Goal: Transaction & Acquisition: Download file/media

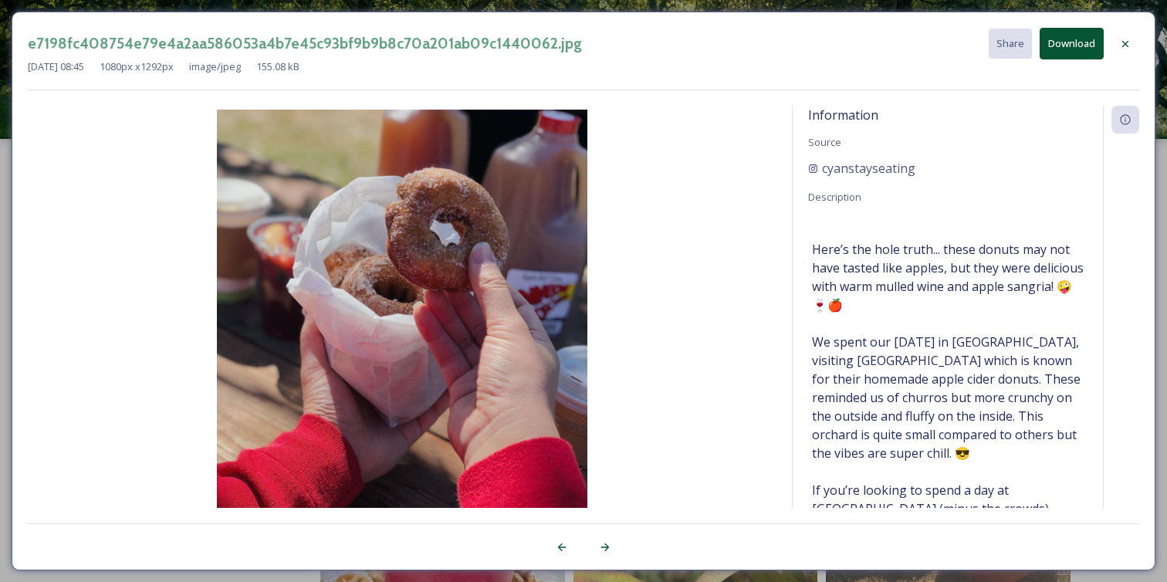
scroll to position [1197, 0]
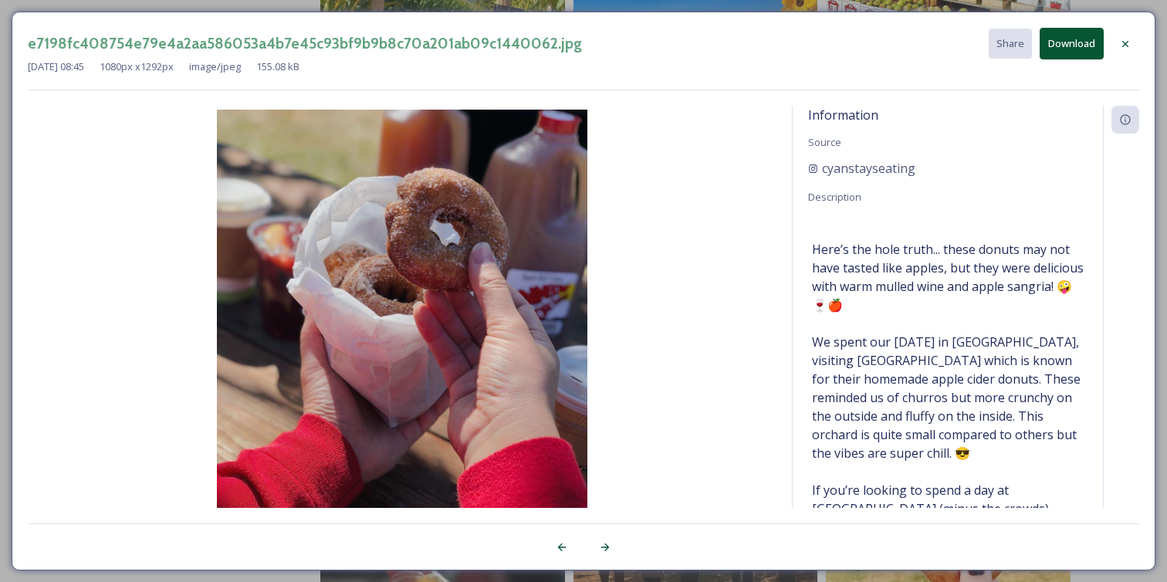
click at [364, 8] on div "e7198fc408754e79e4a2aa586053a4b7e45c93bf9b9b8c70a201ab09c1440062.jpg Share Down…" at bounding box center [583, 291] width 1167 height 582
click at [1122, 40] on icon at bounding box center [1125, 43] width 6 height 6
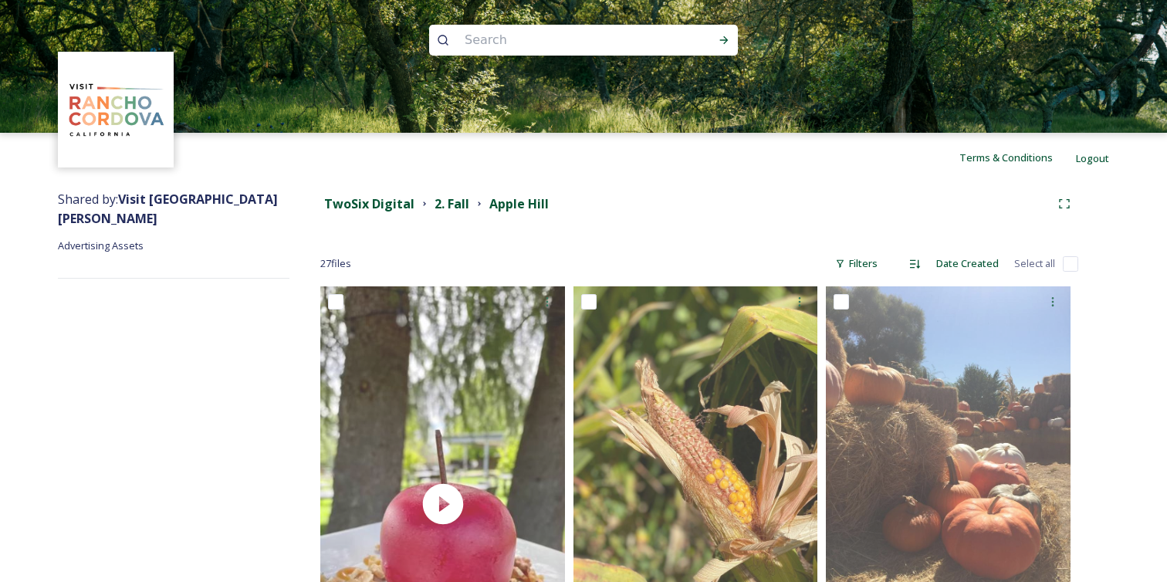
scroll to position [0, 0]
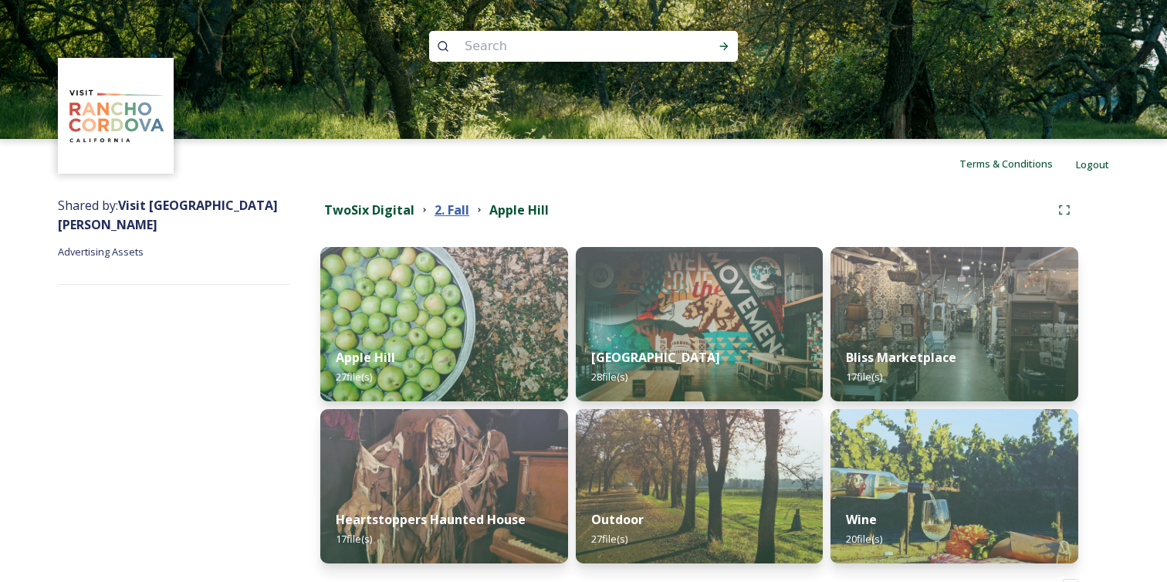
click at [455, 211] on strong "2. Fall" at bounding box center [452, 209] width 35 height 17
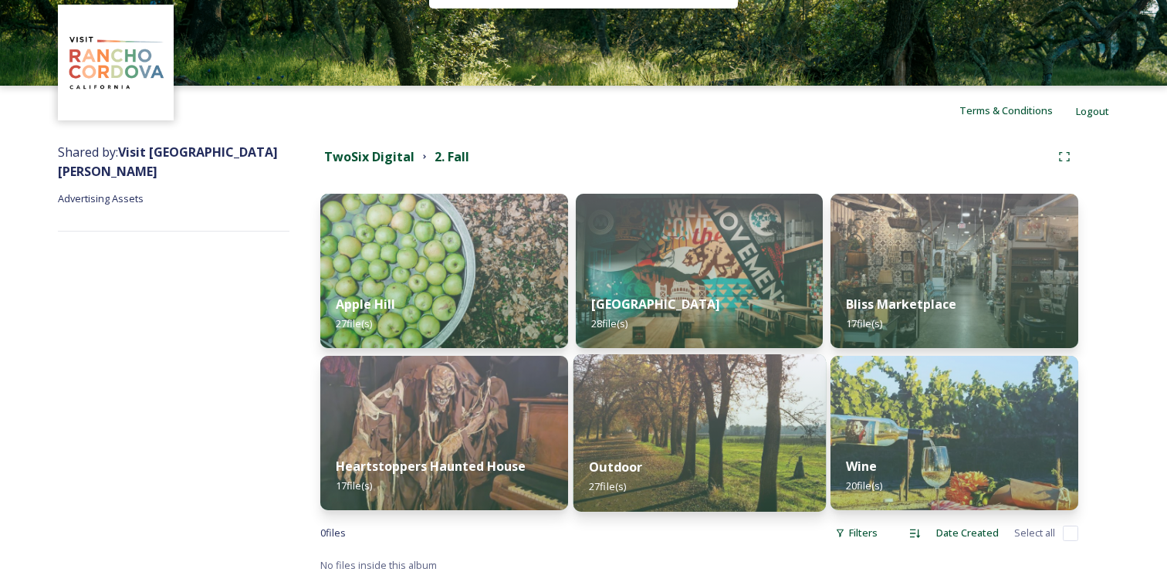
click at [717, 432] on img at bounding box center [699, 432] width 252 height 157
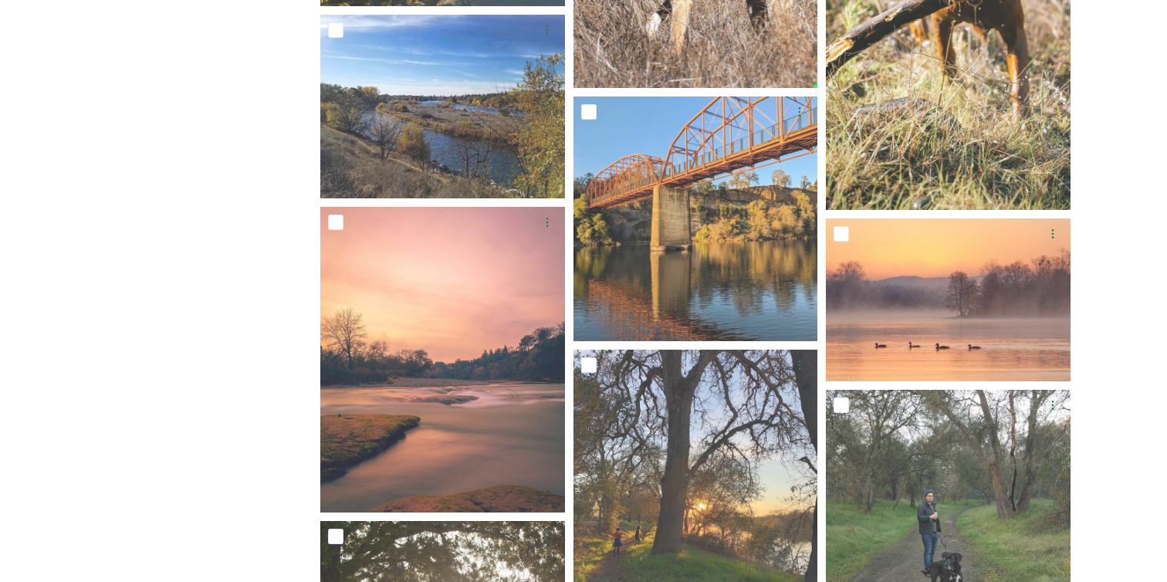
scroll to position [2533, 0]
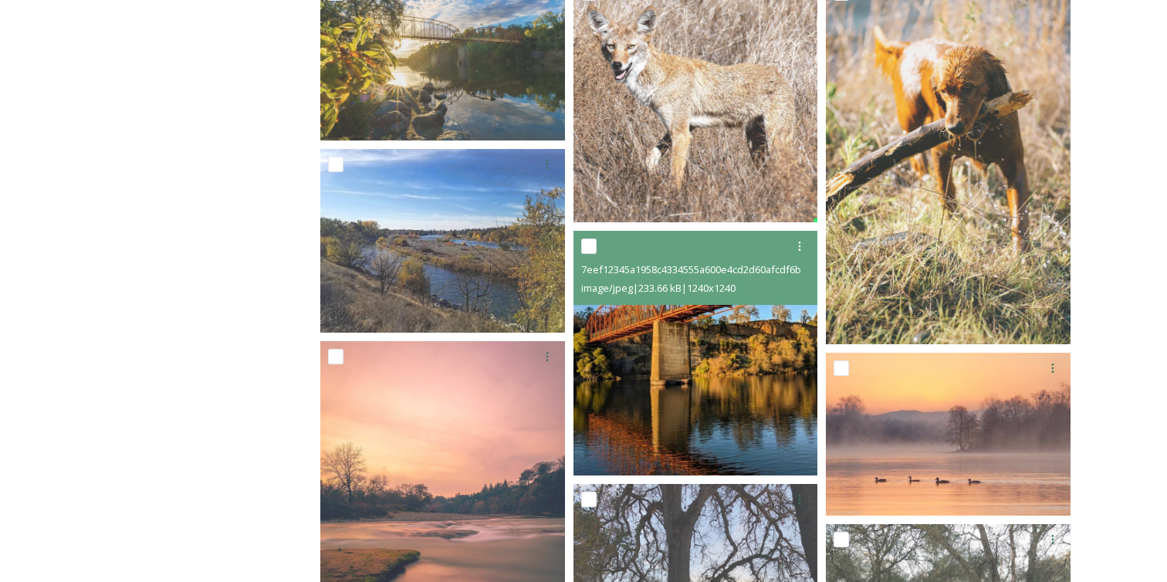
click at [685, 340] on img at bounding box center [696, 353] width 245 height 245
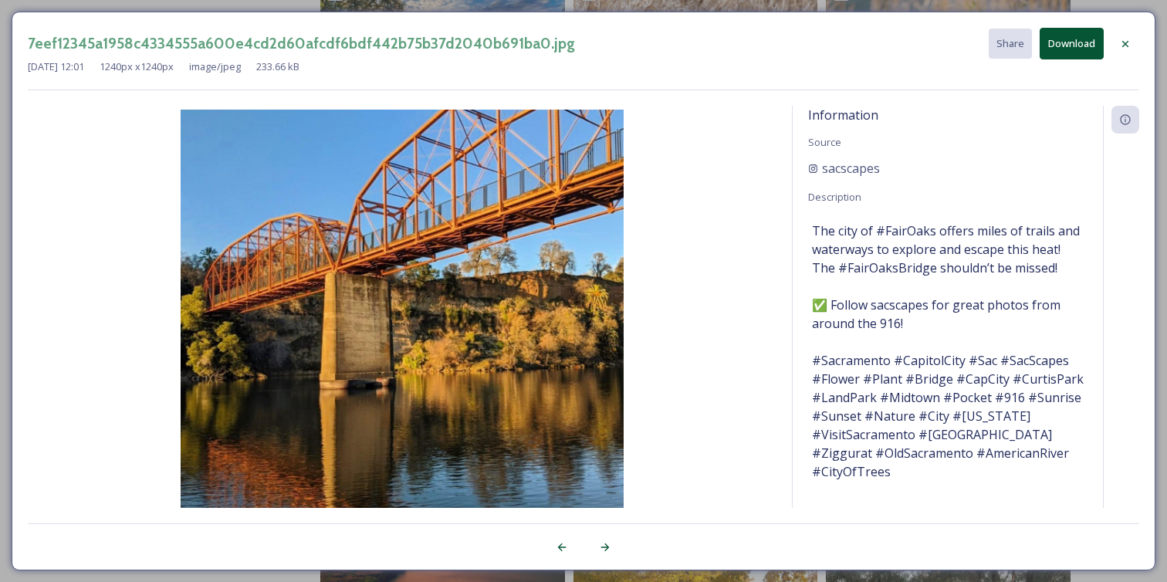
click at [1059, 49] on button "Download" at bounding box center [1072, 44] width 64 height 32
click at [1133, 42] on div at bounding box center [1126, 44] width 28 height 28
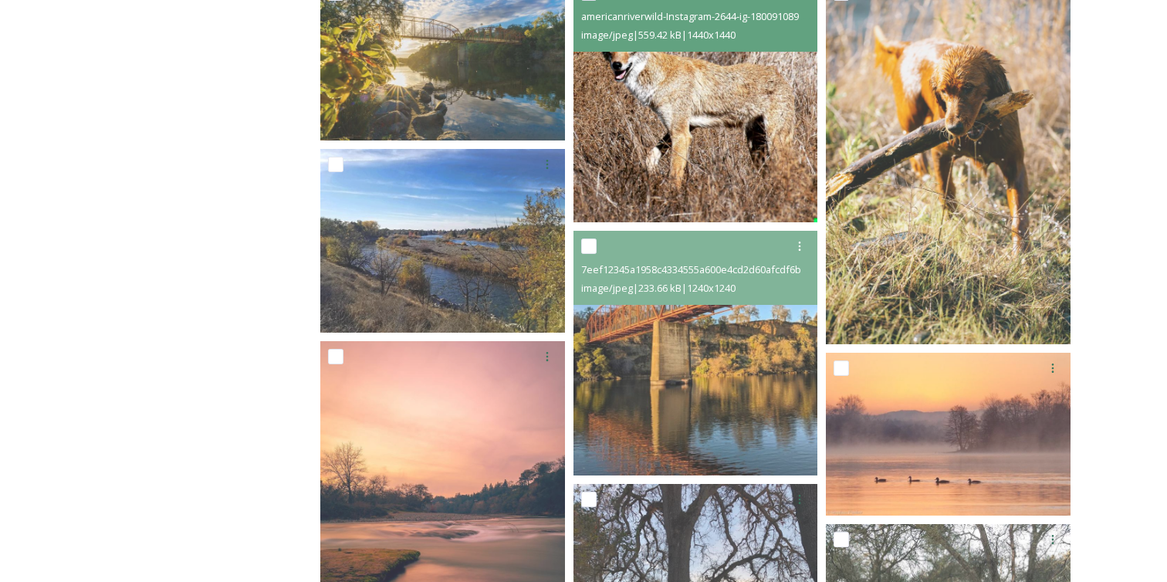
scroll to position [2481, 0]
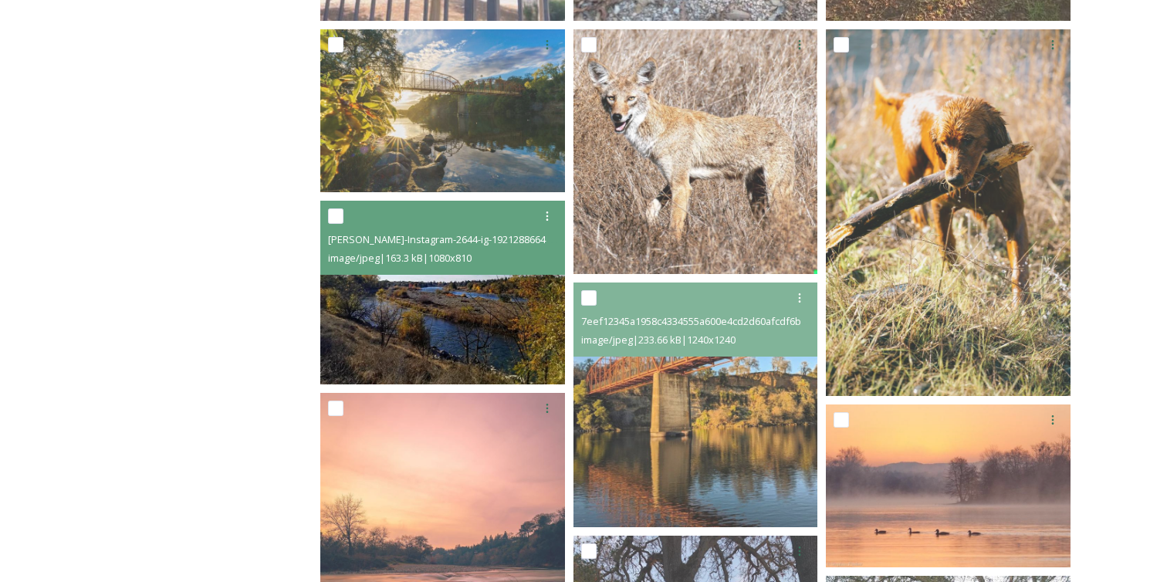
click at [476, 280] on img at bounding box center [442, 293] width 245 height 184
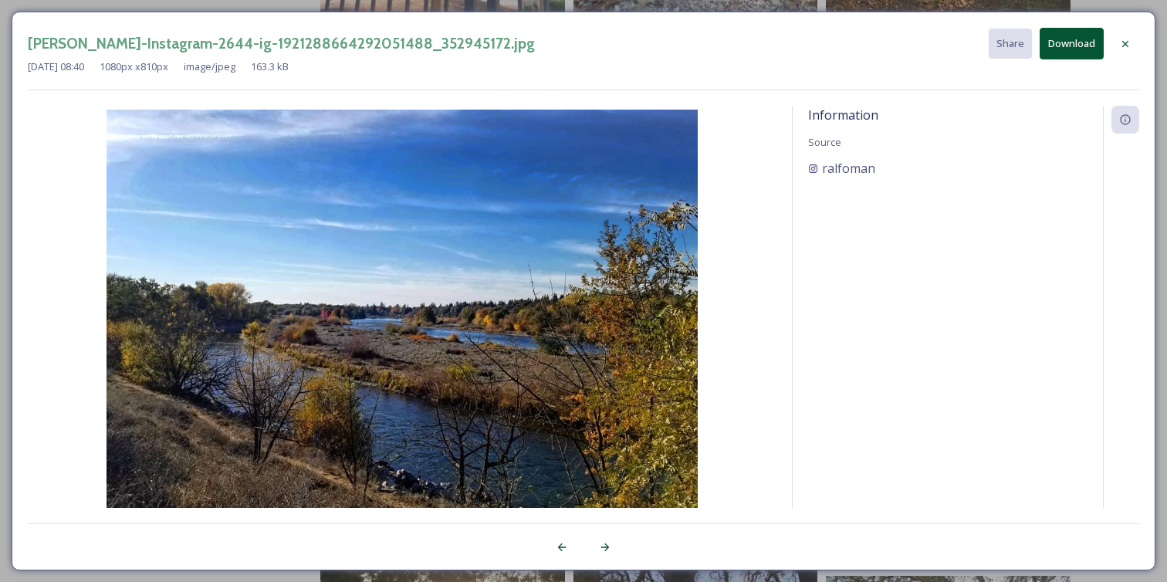
click at [1129, 45] on icon at bounding box center [1125, 44] width 12 height 12
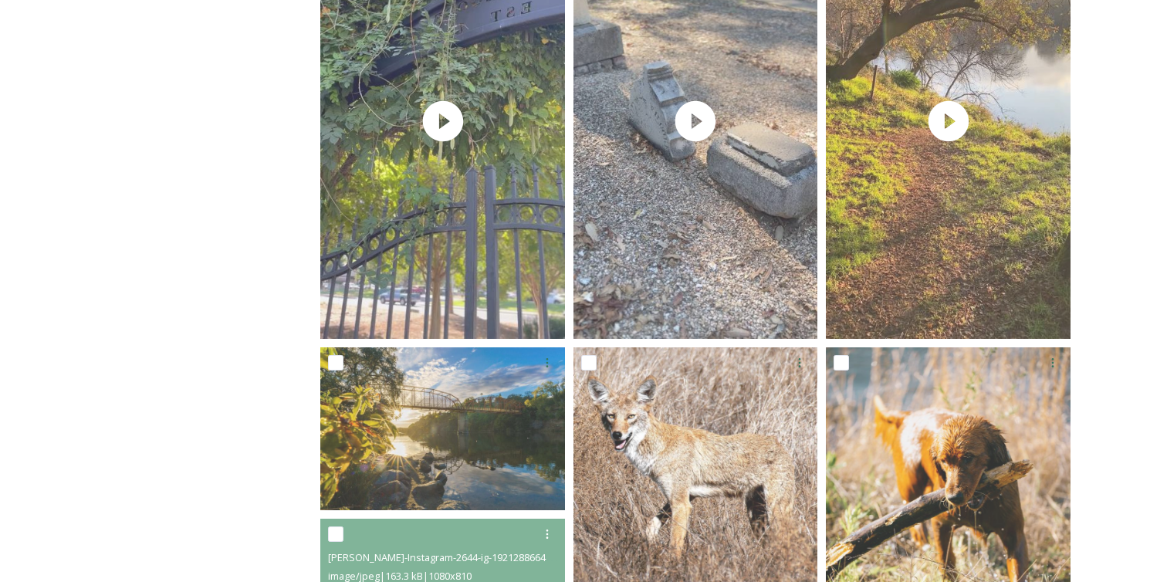
scroll to position [2161, 0]
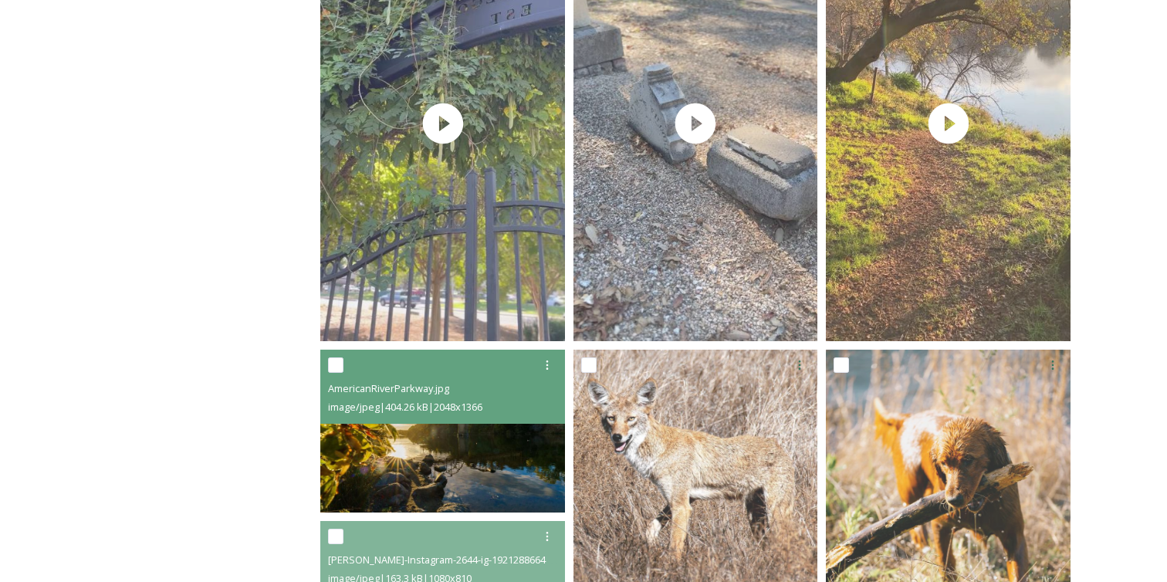
click at [441, 464] on img at bounding box center [442, 431] width 245 height 163
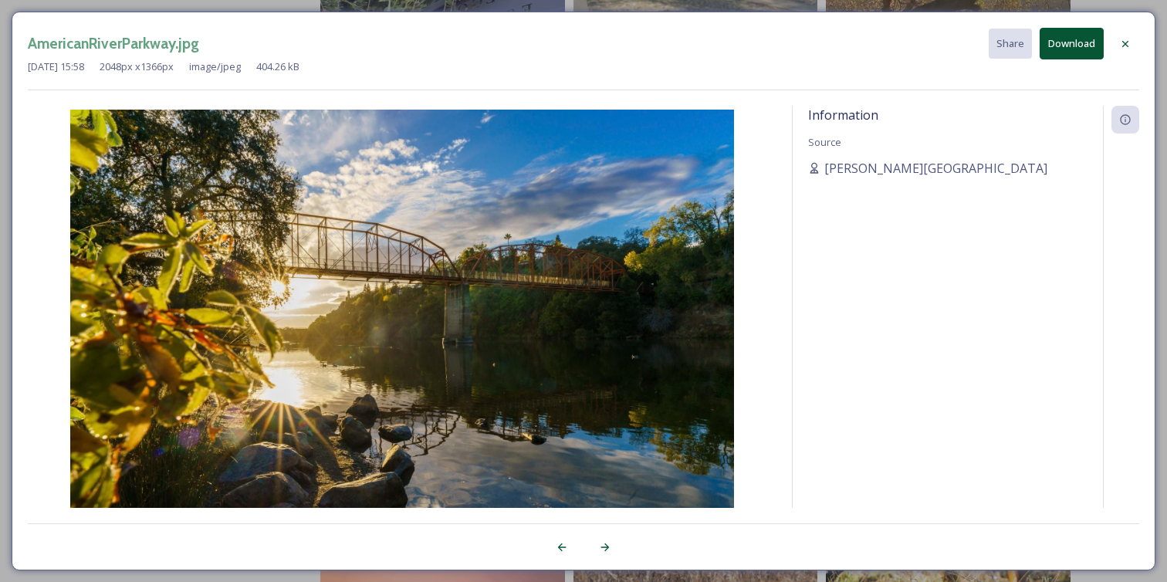
click at [1060, 56] on button "Download" at bounding box center [1072, 44] width 64 height 32
click at [1131, 35] on div at bounding box center [1126, 44] width 28 height 28
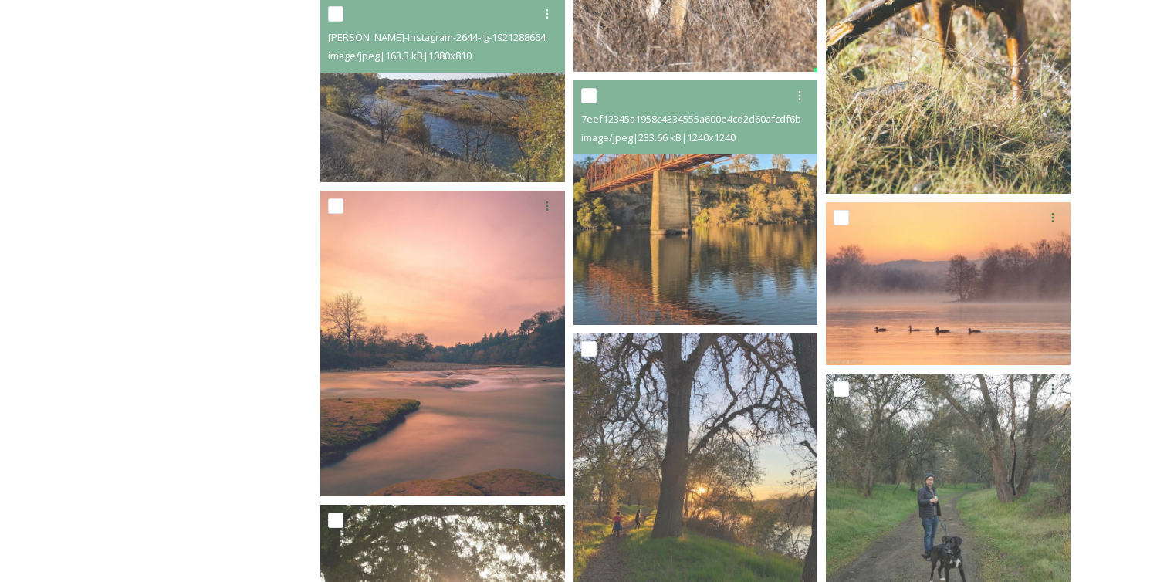
scroll to position [2855, 0]
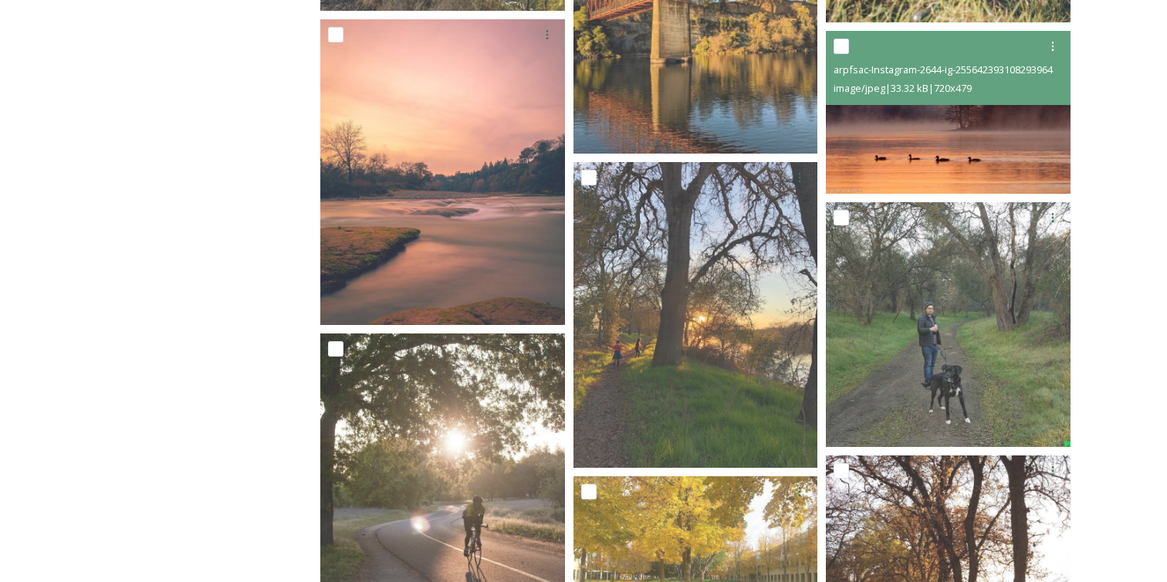
click at [942, 134] on img at bounding box center [948, 112] width 245 height 163
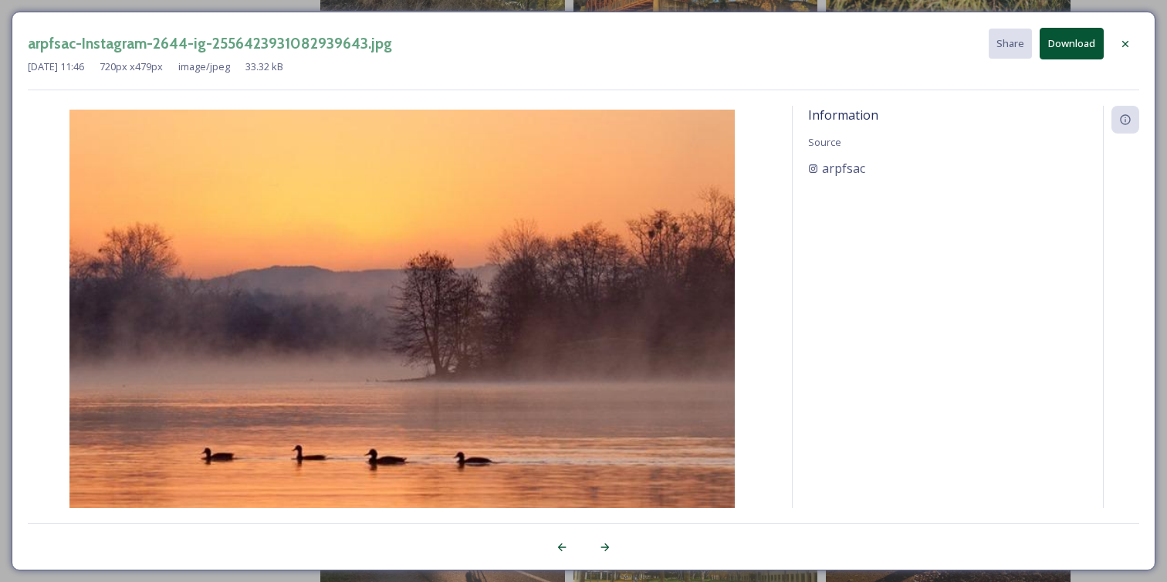
click at [1122, 44] on icon at bounding box center [1125, 44] width 12 height 12
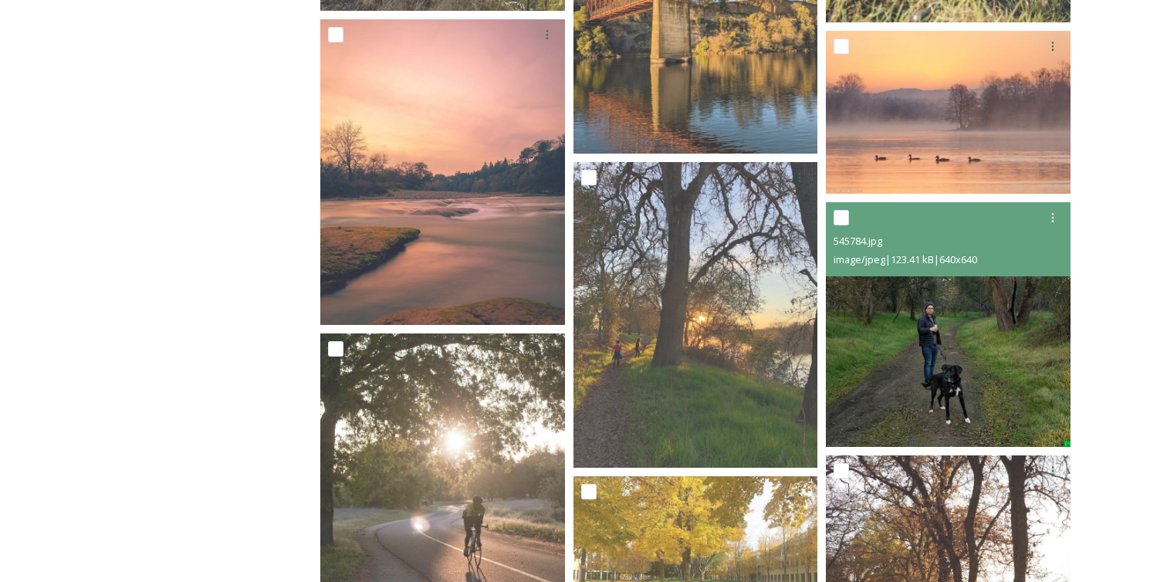
scroll to position [3050, 0]
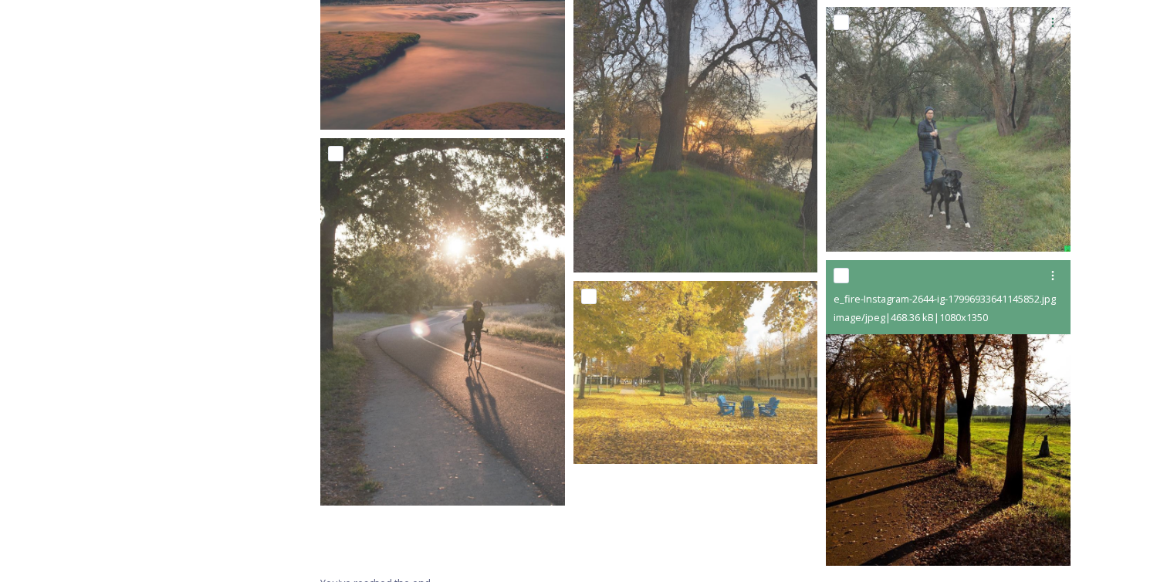
click at [872, 406] on img at bounding box center [948, 413] width 245 height 306
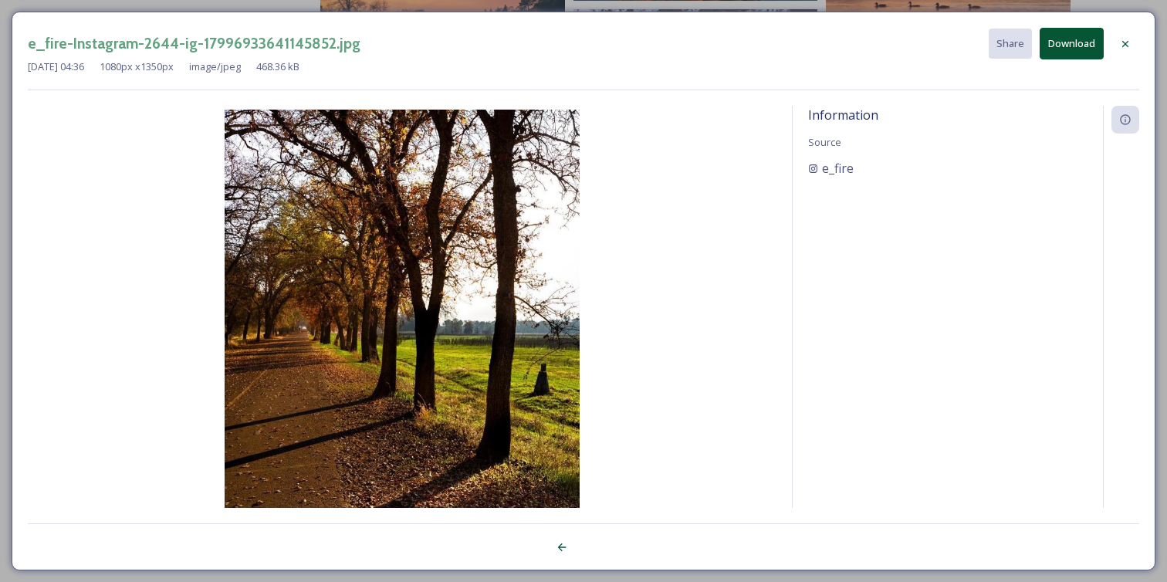
scroll to position [3008, 0]
click at [1058, 49] on button "Download" at bounding box center [1072, 44] width 64 height 32
click at [963, 6] on div "e_fire-Instagram-2644-ig-17996933641145852.jpg Share Download [DATE] 04:36 1080…" at bounding box center [583, 291] width 1167 height 582
click at [1127, 41] on icon at bounding box center [1125, 43] width 6 height 6
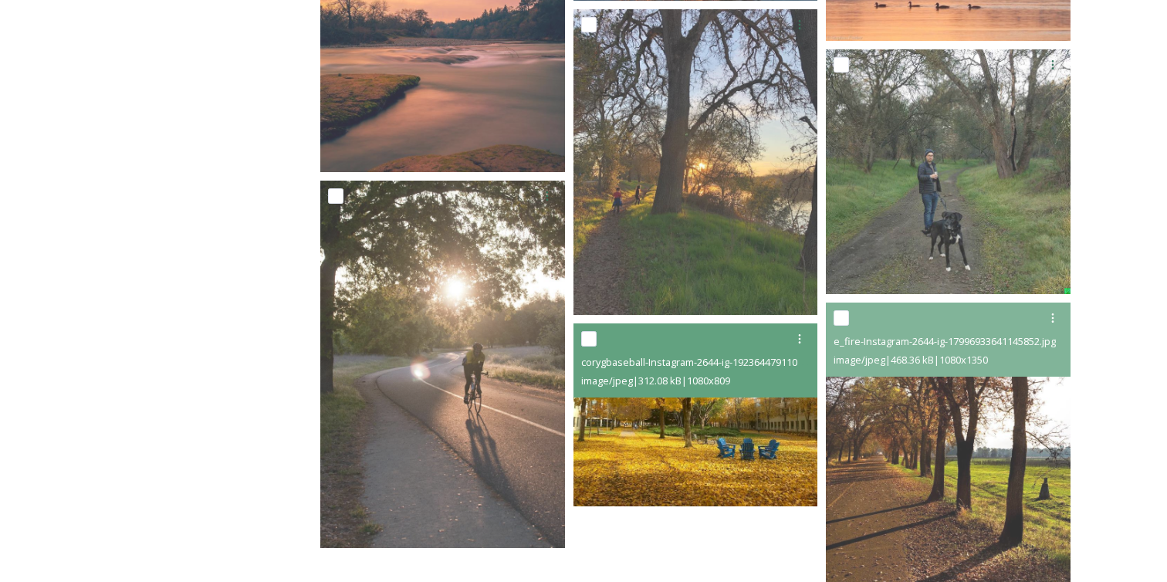
click at [737, 502] on img at bounding box center [696, 414] width 245 height 183
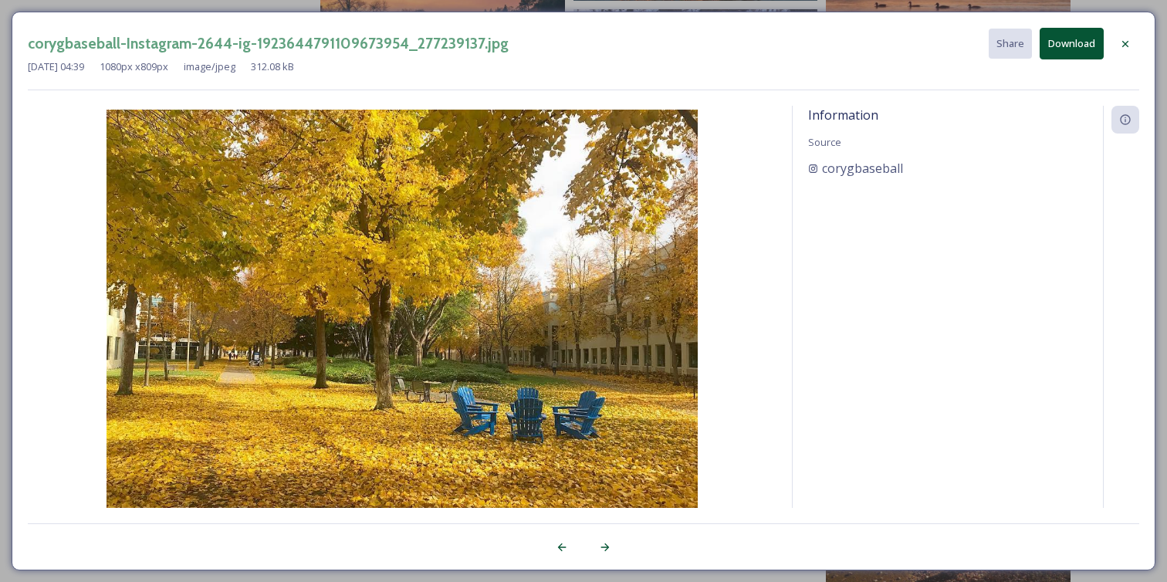
click at [1078, 45] on button "Download" at bounding box center [1072, 44] width 64 height 32
click at [1128, 38] on icon at bounding box center [1125, 44] width 12 height 12
